Goal: Use online tool/utility: Utilize a website feature to perform a specific function

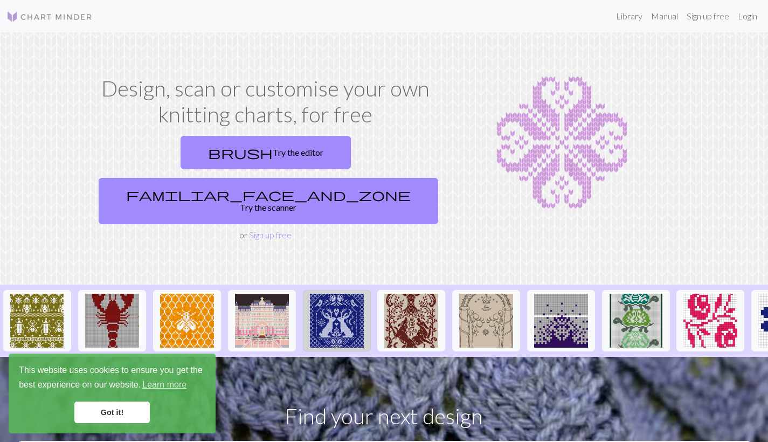
click at [340, 301] on img at bounding box center [337, 321] width 54 height 54
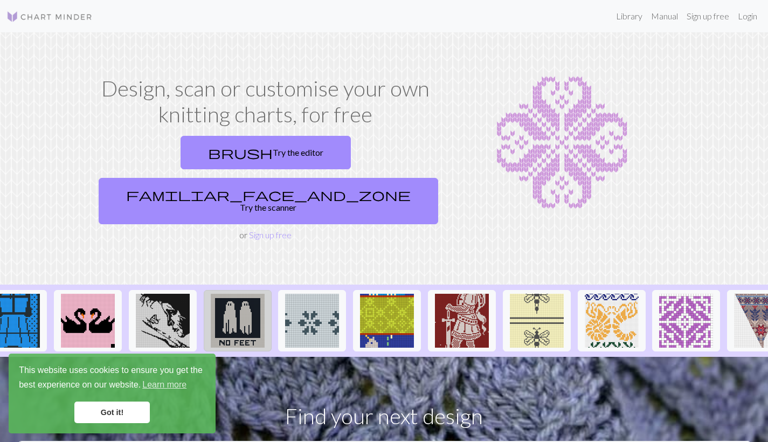
scroll to position [0, 1072]
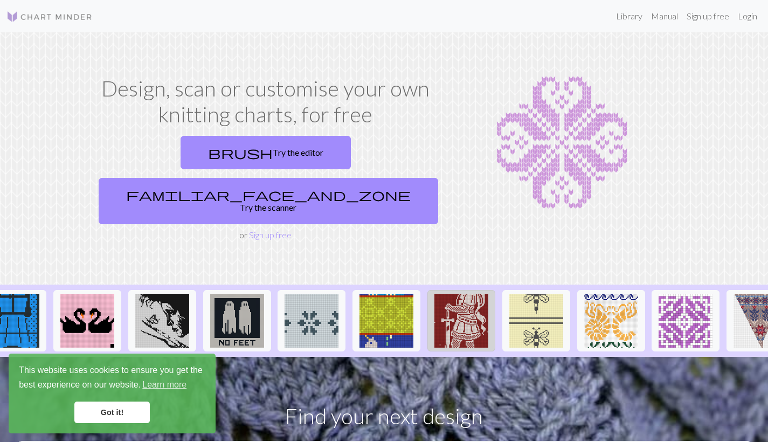
click at [462, 294] on img at bounding box center [461, 321] width 54 height 54
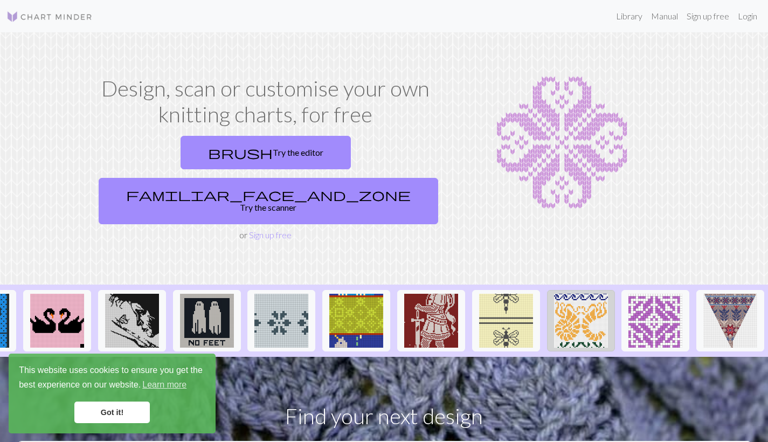
scroll to position [0, 1102]
click at [510, 294] on img at bounding box center [506, 321] width 54 height 54
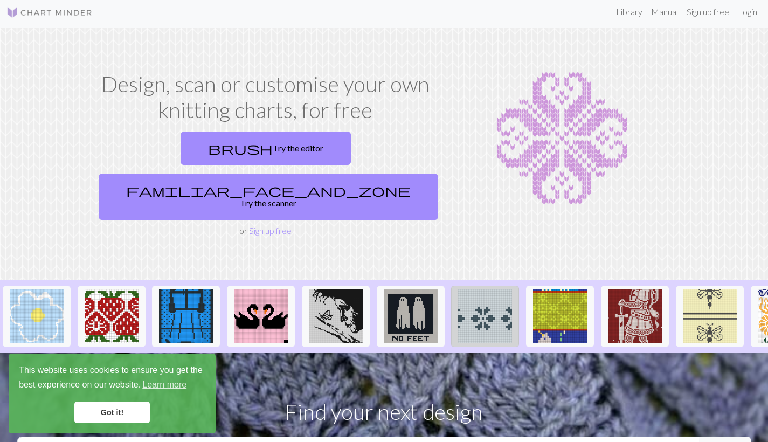
scroll to position [0, 899]
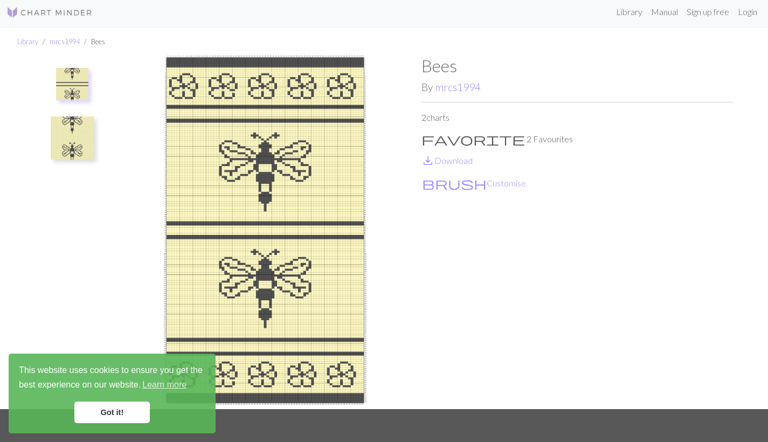
scroll to position [3, 2]
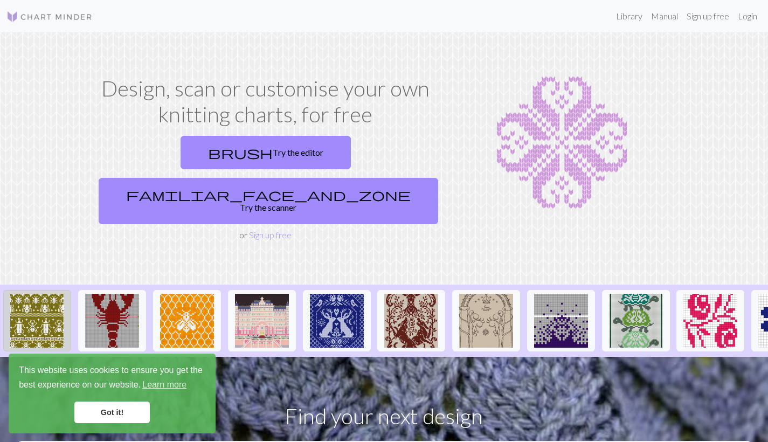
click at [39, 294] on img at bounding box center [37, 321] width 54 height 54
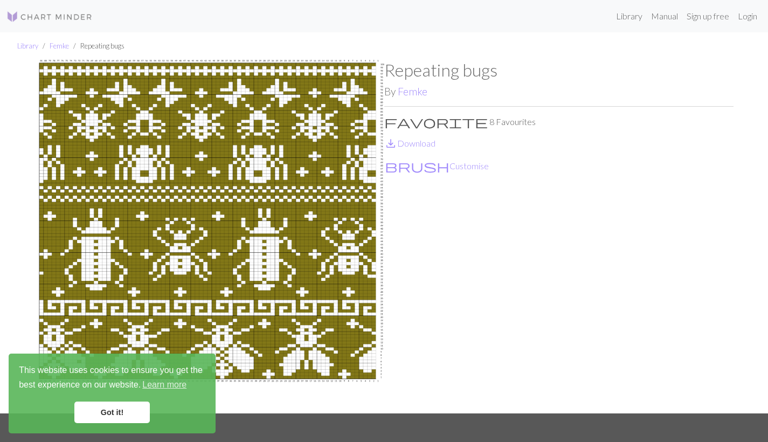
click at [107, 412] on link "Got it!" at bounding box center [111, 412] width 75 height 22
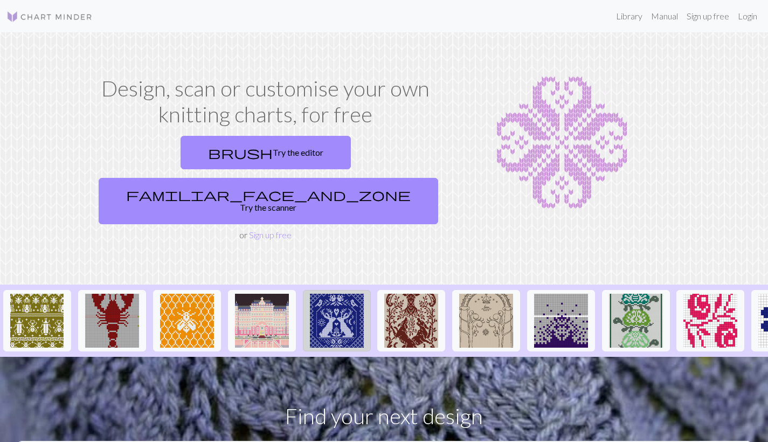
click at [336, 294] on img at bounding box center [337, 321] width 54 height 54
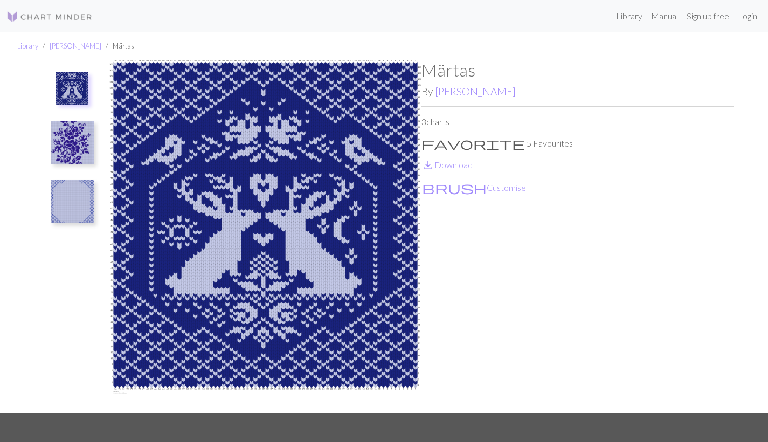
click at [68, 143] on img at bounding box center [72, 142] width 43 height 43
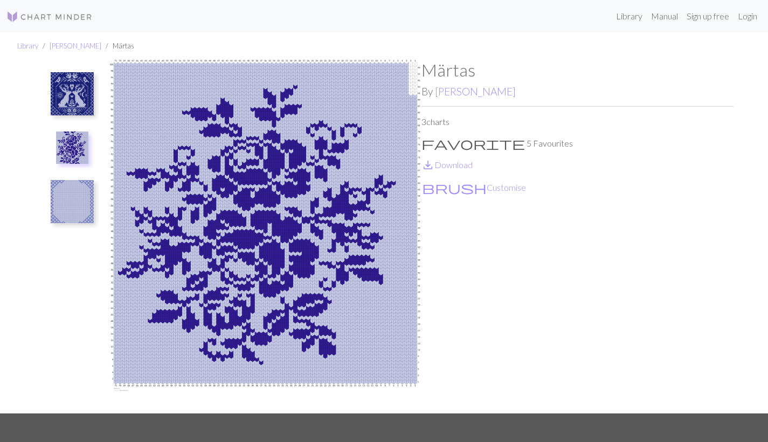
click at [80, 103] on img at bounding box center [72, 93] width 43 height 43
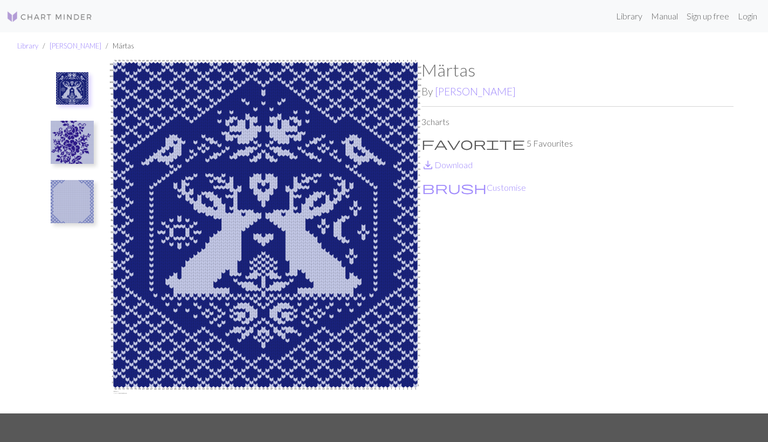
click at [81, 196] on img at bounding box center [72, 201] width 43 height 43
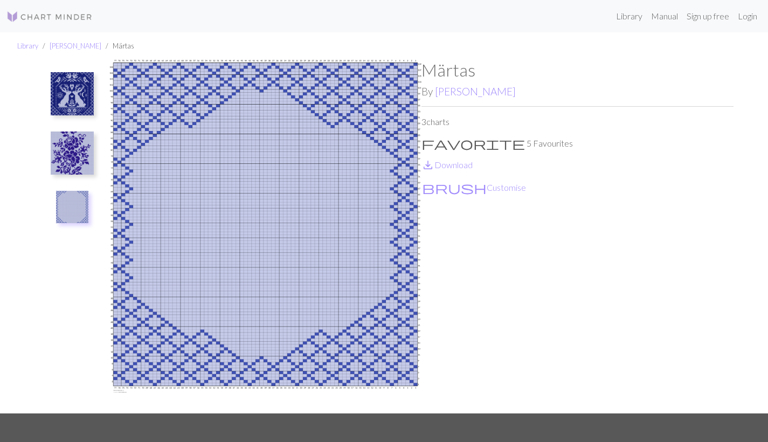
click at [69, 103] on img at bounding box center [72, 93] width 43 height 43
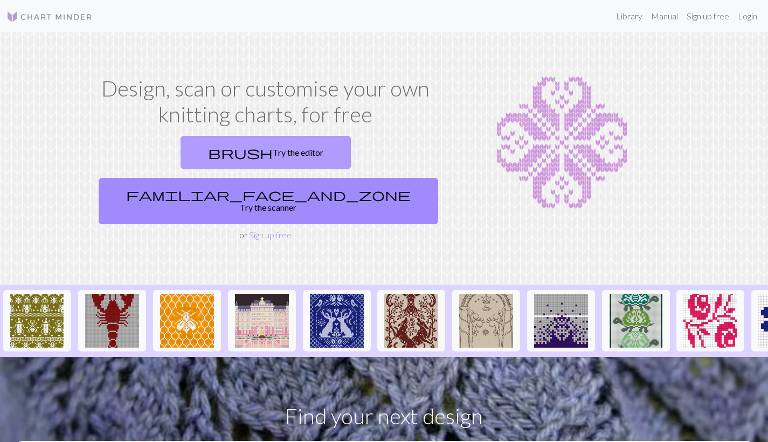
click at [204, 152] on link "brush Try the editor" at bounding box center [265, 152] width 170 height 33
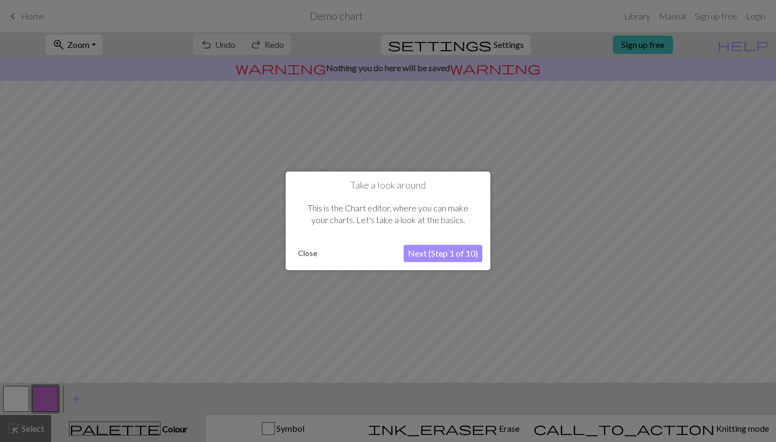
click at [429, 256] on button "Next (Step 1 of 10)" at bounding box center [443, 253] width 79 height 17
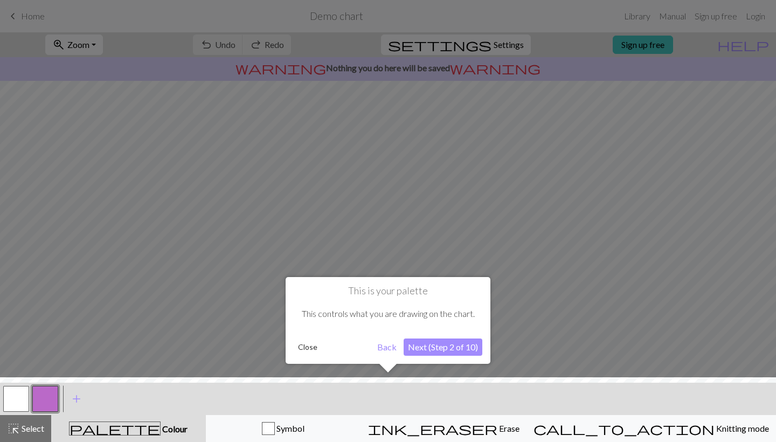
click at [432, 352] on button "Next (Step 2 of 10)" at bounding box center [443, 346] width 79 height 17
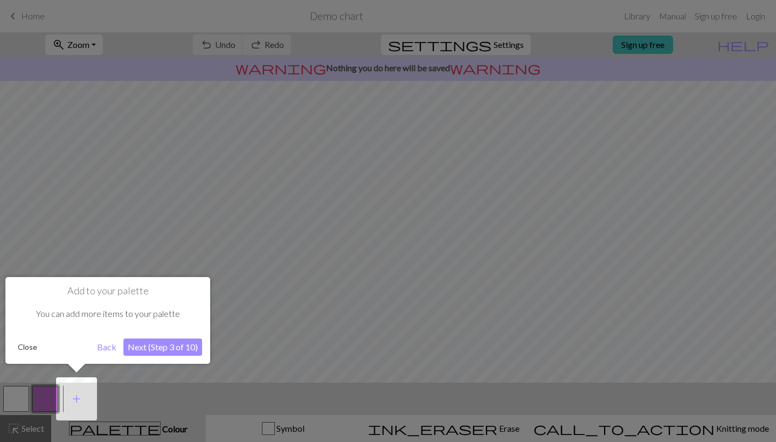
click at [151, 345] on button "Next (Step 3 of 10)" at bounding box center [162, 346] width 79 height 17
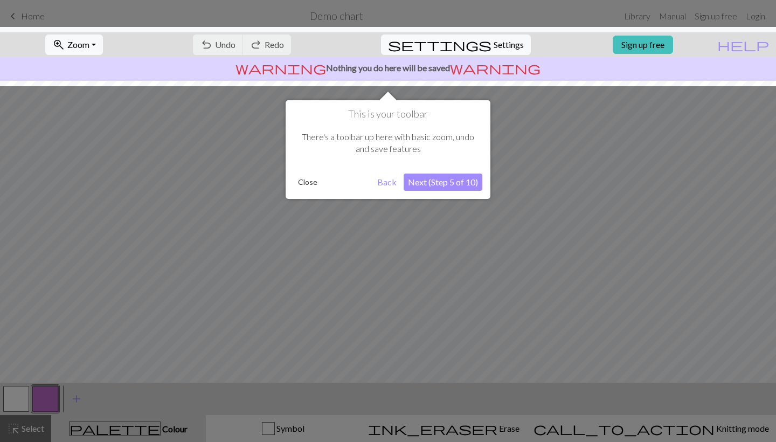
click at [447, 183] on button "Next (Step 5 of 10)" at bounding box center [443, 181] width 79 height 17
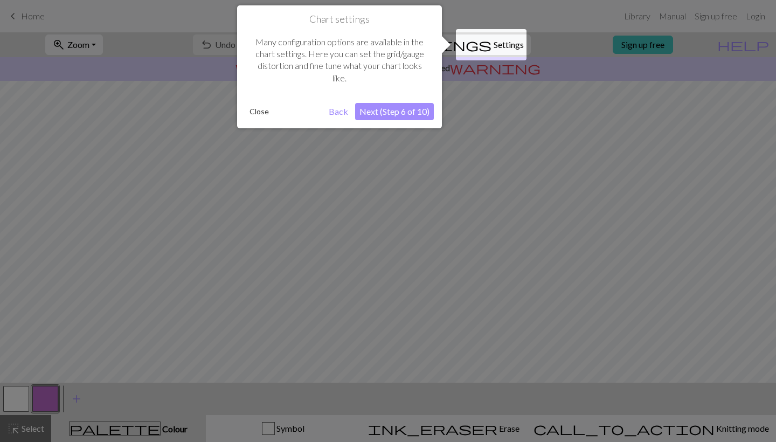
click at [387, 109] on button "Next (Step 6 of 10)" at bounding box center [394, 111] width 79 height 17
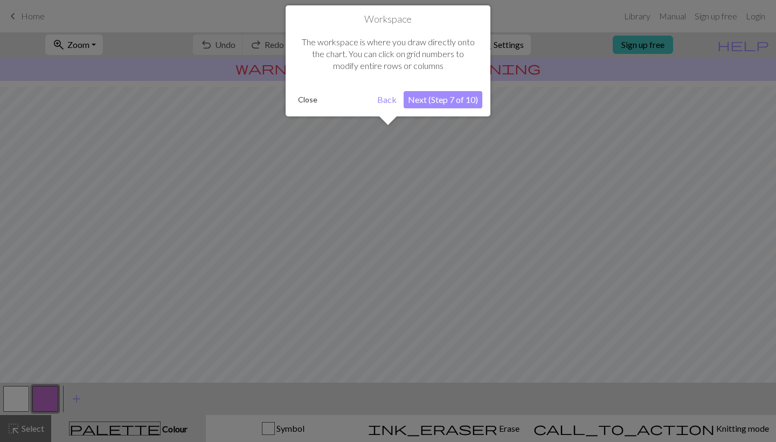
scroll to position [65, 0]
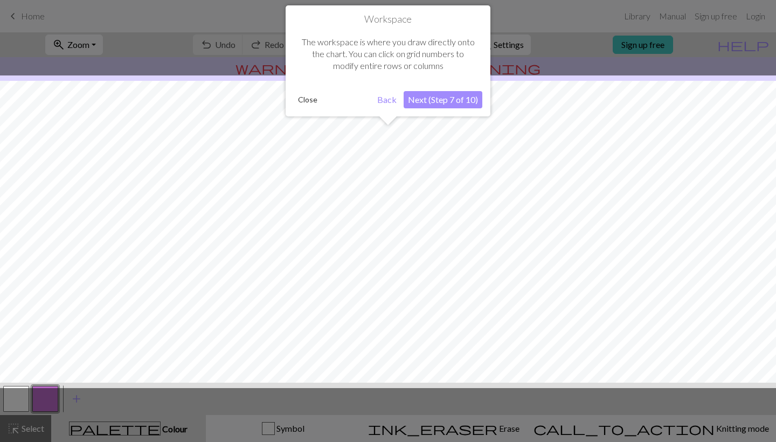
click at [442, 93] on button "Next (Step 7 of 10)" at bounding box center [443, 99] width 79 height 17
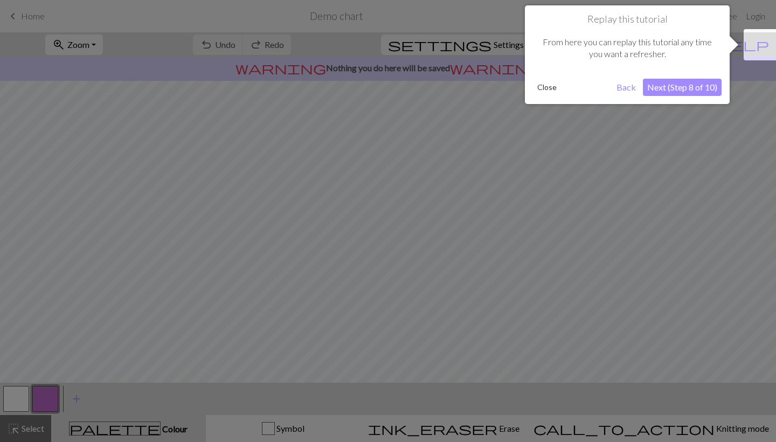
click at [670, 87] on button "Next (Step 8 of 10)" at bounding box center [682, 87] width 79 height 17
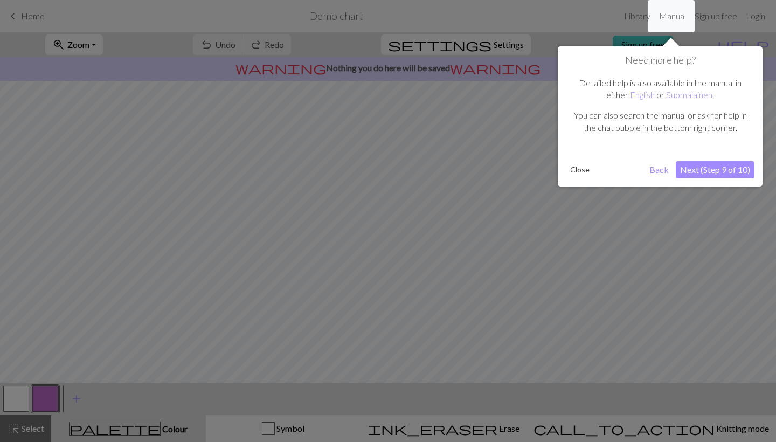
click at [696, 171] on button "Next (Step 9 of 10)" at bounding box center [715, 169] width 79 height 17
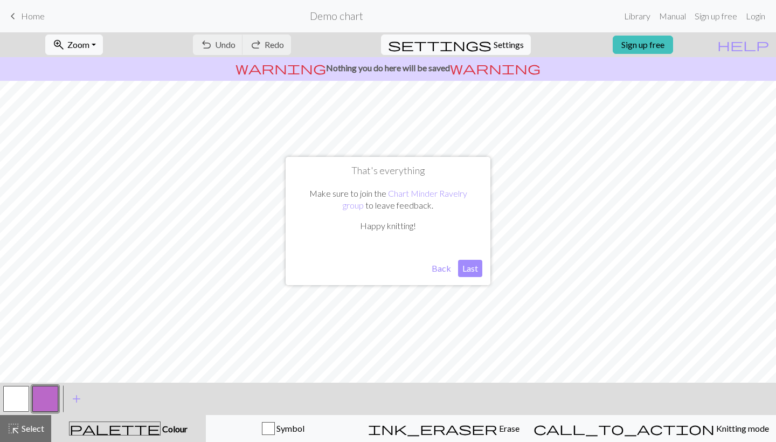
click at [462, 272] on button "Last" at bounding box center [470, 268] width 24 height 17
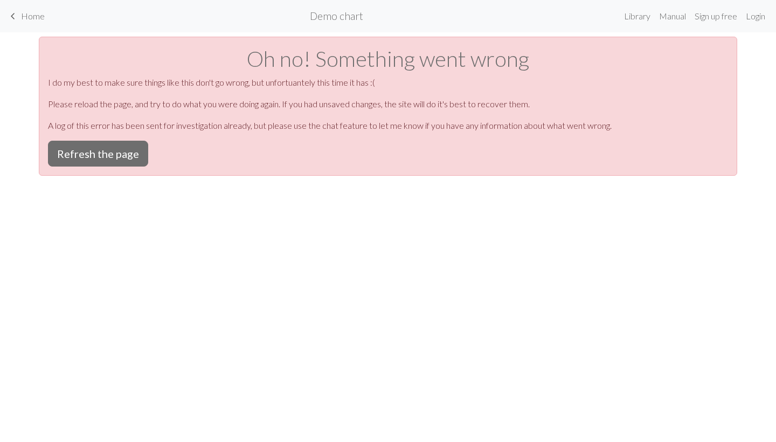
scroll to position [0, 0]
click at [107, 152] on button "Refresh the page" at bounding box center [98, 154] width 100 height 26
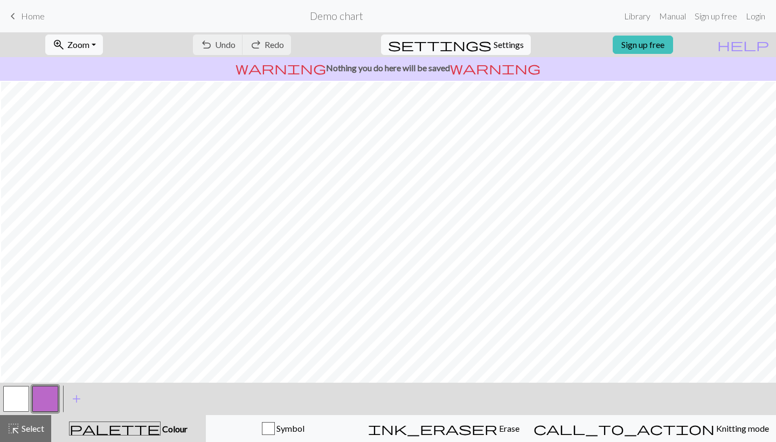
scroll to position [47, 1]
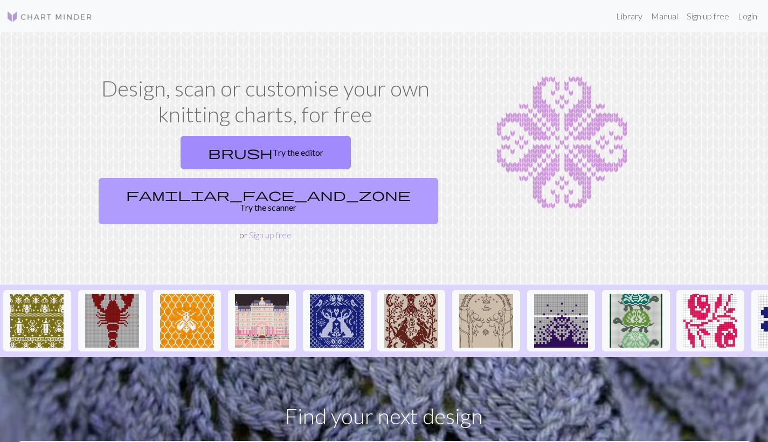
click at [333, 178] on link "familiar_face_and_zone Try the scanner" at bounding box center [268, 201] width 339 height 46
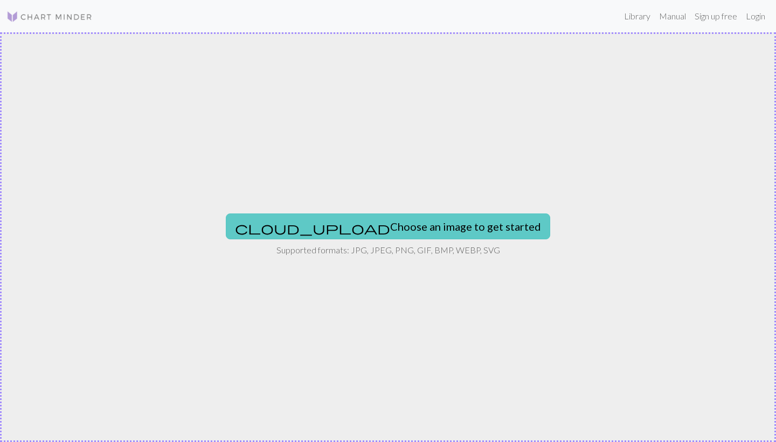
click at [335, 227] on button "cloud_upload Choose an image to get started" at bounding box center [388, 226] width 324 height 26
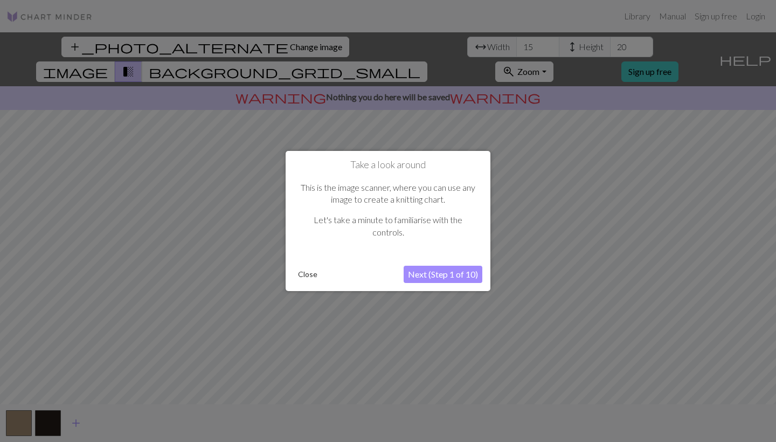
click at [452, 268] on button "Next (Step 1 of 10)" at bounding box center [443, 274] width 79 height 17
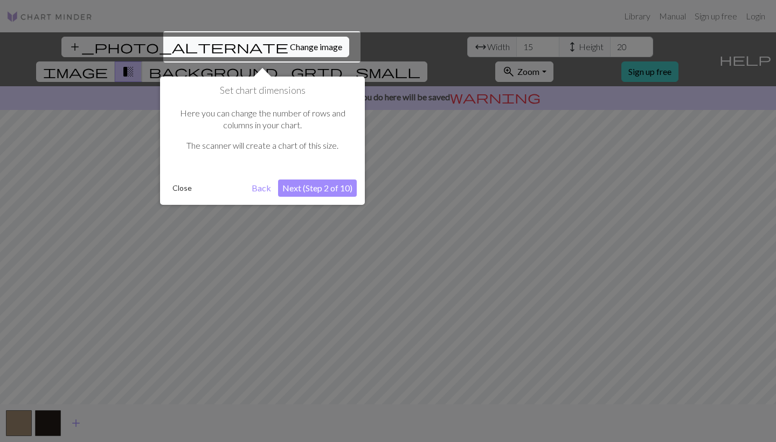
click at [324, 186] on button "Next (Step 2 of 10)" at bounding box center [317, 187] width 79 height 17
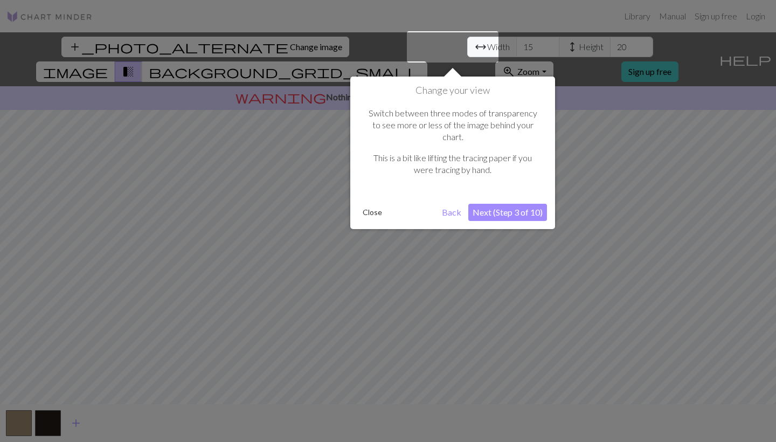
click at [485, 204] on button "Next (Step 3 of 10)" at bounding box center [507, 212] width 79 height 17
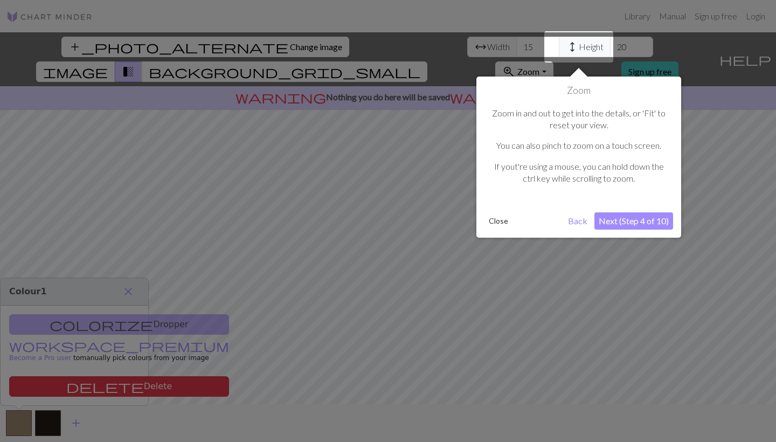
click at [614, 223] on button "Next (Step 4 of 10)" at bounding box center [633, 220] width 79 height 17
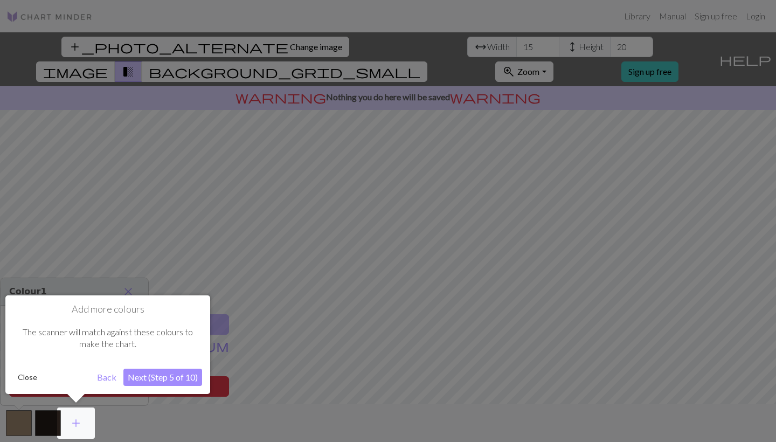
click at [163, 373] on button "Next (Step 5 of 10)" at bounding box center [162, 377] width 79 height 17
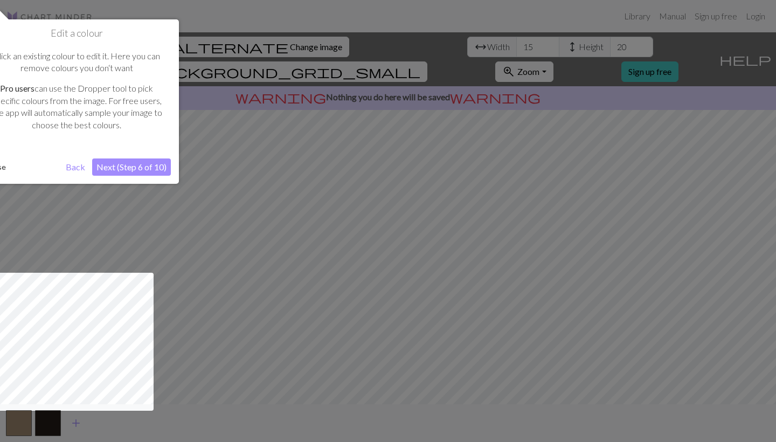
click at [141, 158] on button "Next (Step 6 of 10)" at bounding box center [131, 166] width 79 height 17
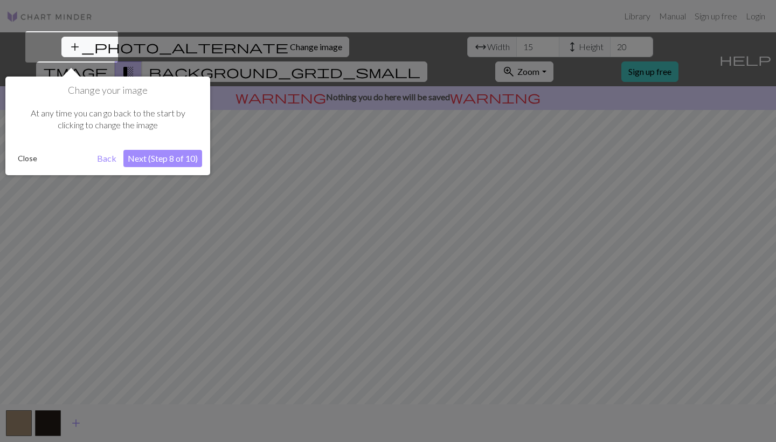
click at [143, 158] on button "Next (Step 8 of 10)" at bounding box center [162, 158] width 79 height 17
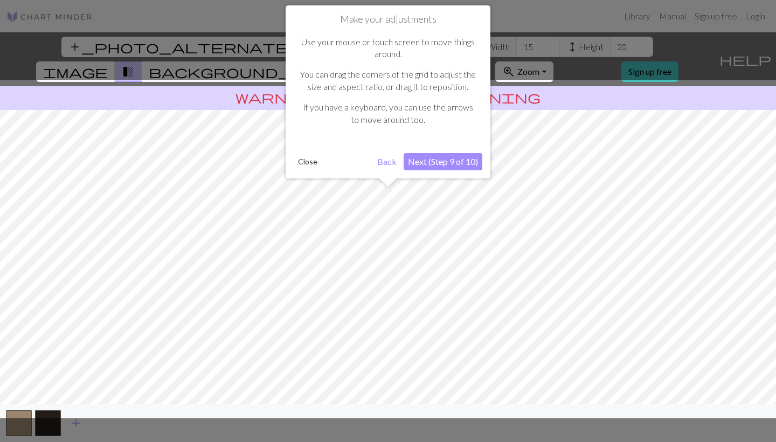
click at [460, 161] on button "Next (Step 9 of 10)" at bounding box center [443, 161] width 79 height 17
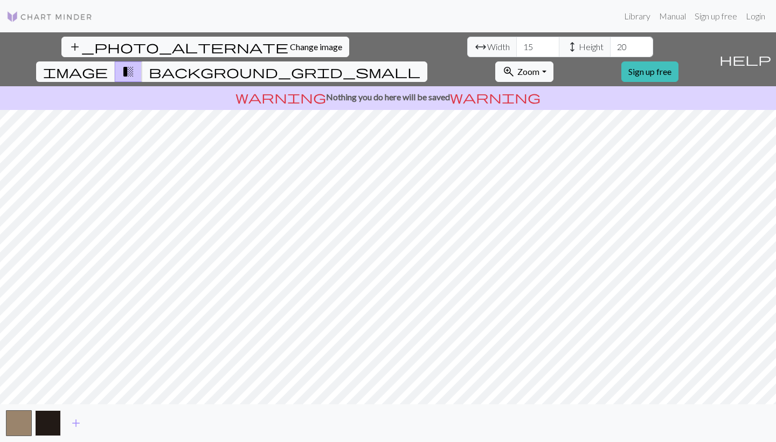
click at [50, 426] on button "button" at bounding box center [48, 423] width 26 height 26
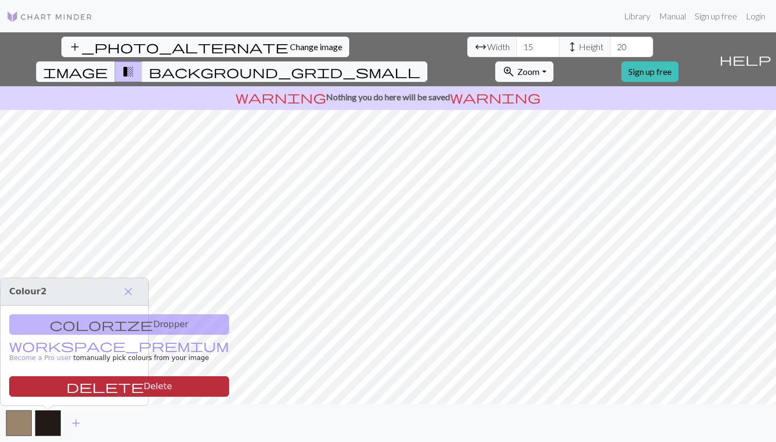
click at [73, 381] on button "delete Delete" at bounding box center [119, 386] width 220 height 20
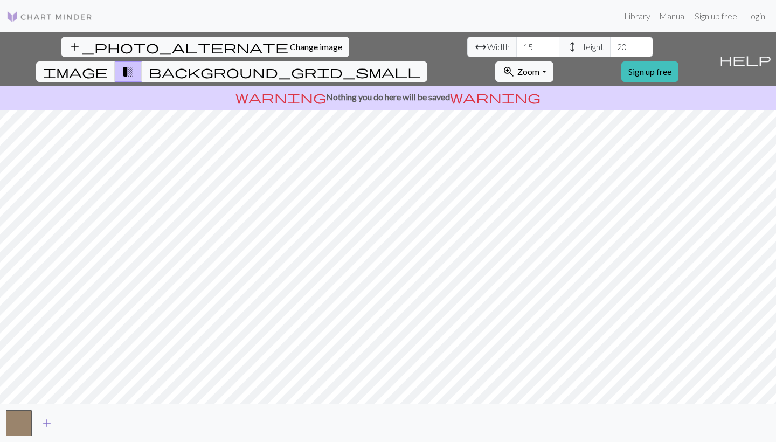
click at [48, 423] on span "add" at bounding box center [46, 422] width 13 height 15
click at [13, 425] on button "button" at bounding box center [19, 423] width 26 height 26
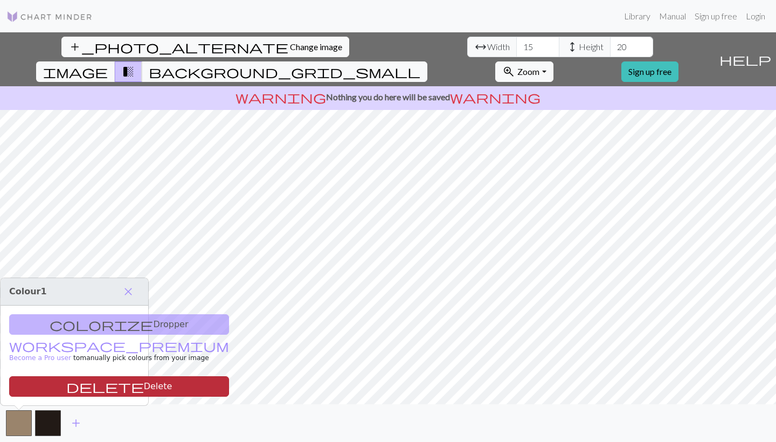
click at [69, 388] on button "delete Delete" at bounding box center [119, 386] width 220 height 20
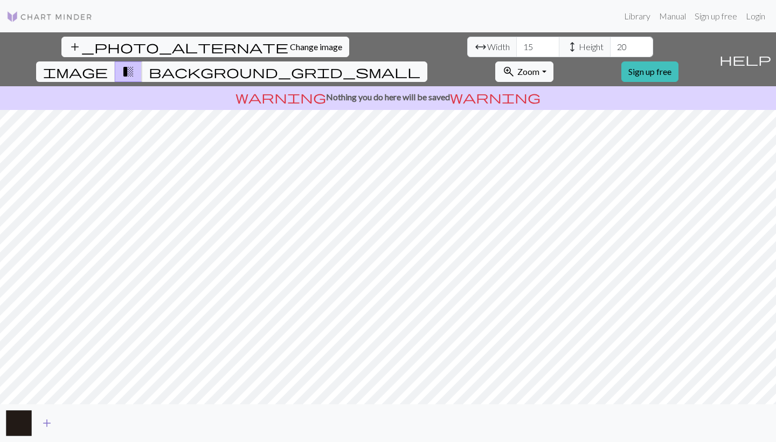
click at [47, 426] on span "add" at bounding box center [46, 422] width 13 height 15
